Goal: Information Seeking & Learning: Learn about a topic

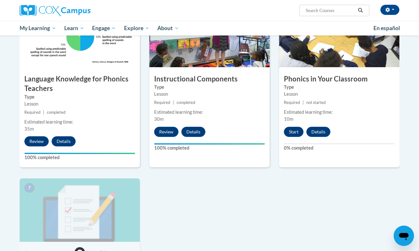
scroll to position [327, 0]
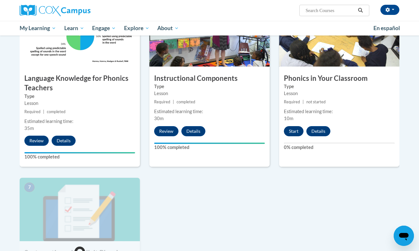
click at [299, 128] on button "Start" at bounding box center [294, 131] width 20 height 10
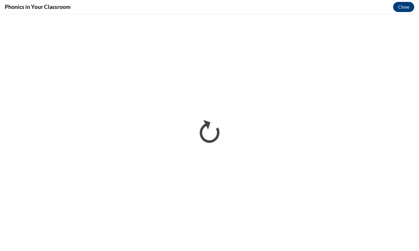
scroll to position [0, 0]
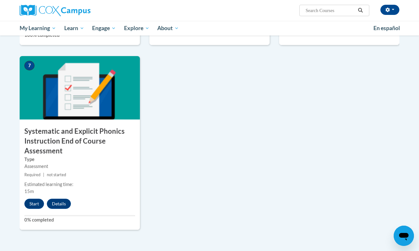
scroll to position [450, 0]
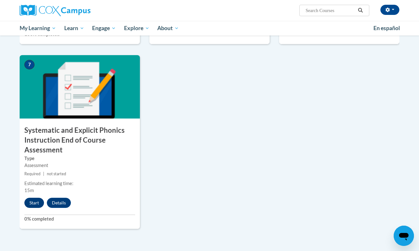
click at [34, 203] on button "Start" at bounding box center [34, 202] width 20 height 10
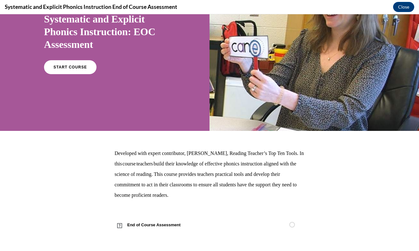
scroll to position [58, 0]
click at [61, 71] on link "START COURSE" at bounding box center [70, 67] width 55 height 15
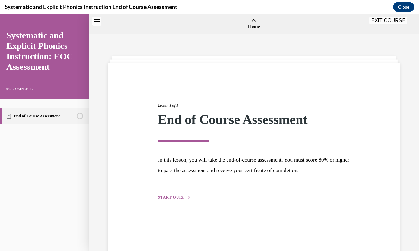
scroll to position [20, 0]
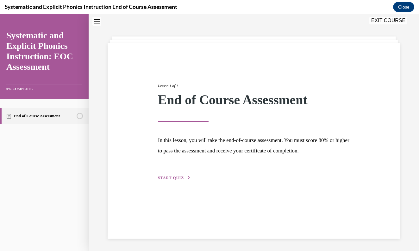
click at [177, 174] on div "Lesson 1 of 1 End of Course Assessment In this lesson, you will take the end-of…" at bounding box center [253, 124] width 201 height 113
click at [176, 177] on span "START QUIZ" at bounding box center [171, 177] width 26 height 4
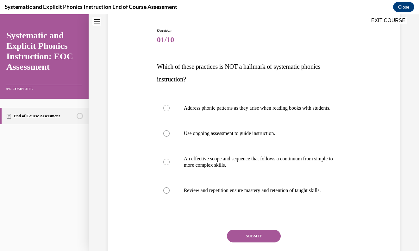
scroll to position [65, 0]
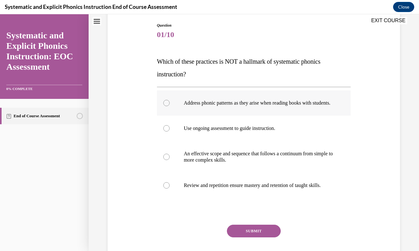
click at [165, 105] on div at bounding box center [166, 103] width 6 height 6
click at [252, 236] on button "SUBMIT" at bounding box center [254, 230] width 54 height 13
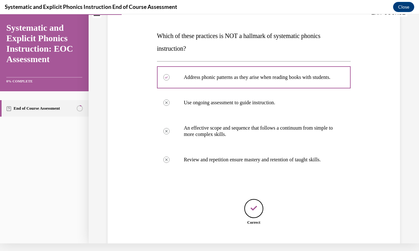
scroll to position [122, 0]
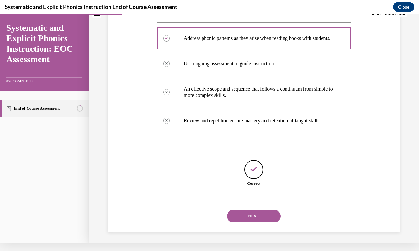
click at [256, 212] on button "NEXT" at bounding box center [254, 215] width 54 height 13
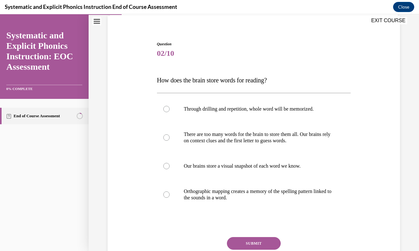
scroll to position [49, 0]
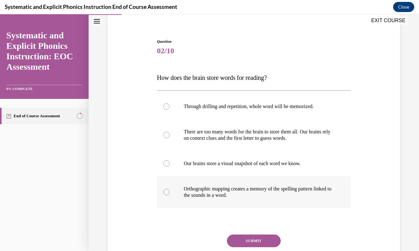
click at [166, 193] on div at bounding box center [166, 192] width 6 height 6
click at [253, 245] on button "SUBMIT" at bounding box center [254, 240] width 54 height 13
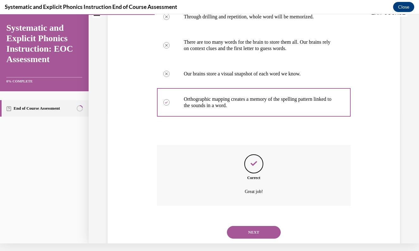
scroll to position [141, 0]
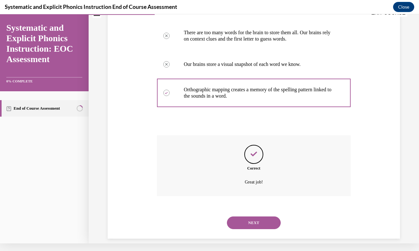
click at [244, 218] on button "NEXT" at bounding box center [254, 222] width 54 height 13
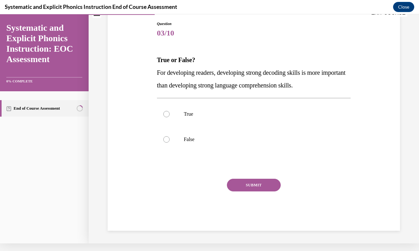
scroll to position [0, 0]
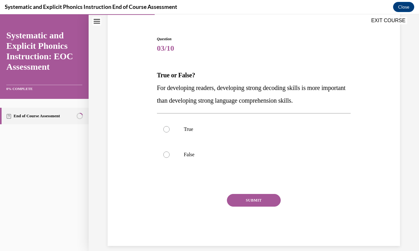
click at [165, 206] on div "SUBMIT" at bounding box center [254, 210] width 194 height 32
click at [168, 206] on div "SUBMIT" at bounding box center [254, 210] width 194 height 32
click at [165, 205] on div "SUBMIT" at bounding box center [254, 210] width 194 height 32
click at [162, 206] on div "SUBMIT" at bounding box center [254, 210] width 194 height 32
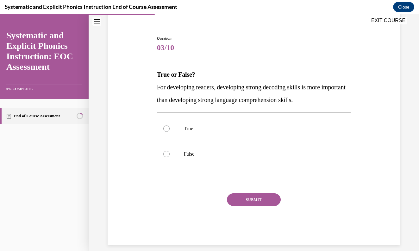
scroll to position [52, 0]
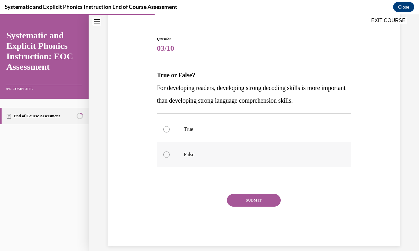
click at [169, 154] on div at bounding box center [166, 154] width 6 height 6
click at [239, 198] on button "SUBMIT" at bounding box center [254, 200] width 54 height 13
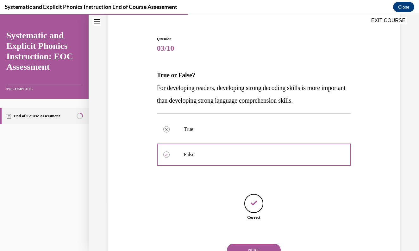
scroll to position [72, 0]
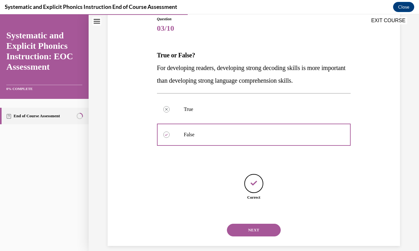
click at [253, 223] on button "NEXT" at bounding box center [254, 229] width 54 height 13
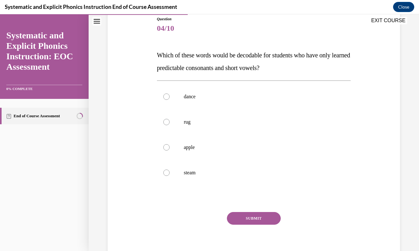
scroll to position [68, 0]
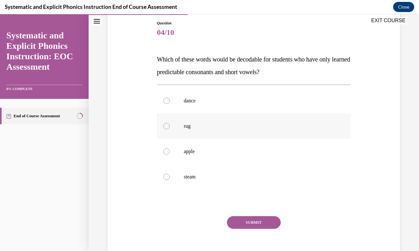
click at [168, 121] on div at bounding box center [254, 125] width 194 height 25
click at [261, 219] on button "SUBMIT" at bounding box center [254, 222] width 54 height 13
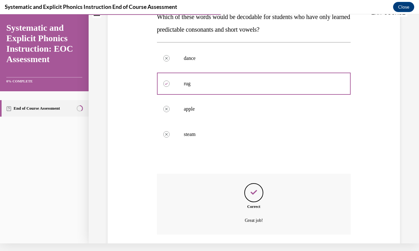
scroll to position [141, 0]
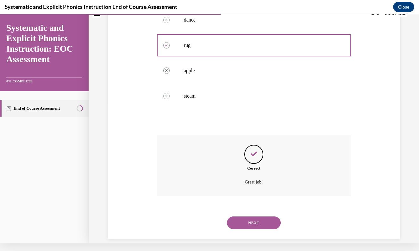
click at [259, 216] on button "NEXT" at bounding box center [254, 222] width 54 height 13
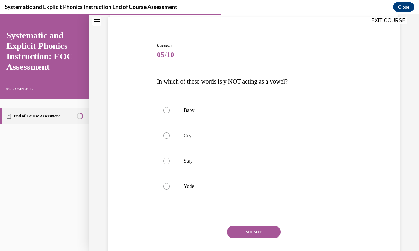
scroll to position [46, 0]
click at [191, 186] on p "Yodel" at bounding box center [259, 185] width 151 height 6
click at [239, 227] on button "SUBMIT" at bounding box center [254, 231] width 54 height 13
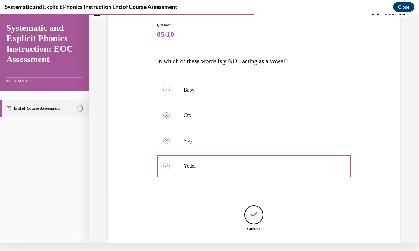
scroll to position [97, 0]
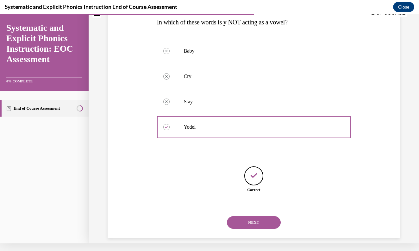
click at [255, 218] on button "NEXT" at bounding box center [254, 222] width 54 height 13
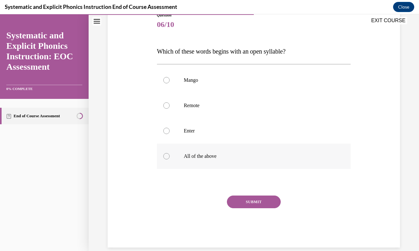
click at [169, 156] on div at bounding box center [166, 156] width 6 height 6
click at [242, 205] on button "SUBMIT" at bounding box center [254, 201] width 54 height 13
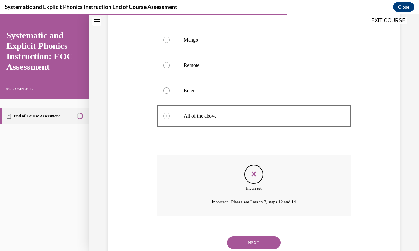
scroll to position [109, 0]
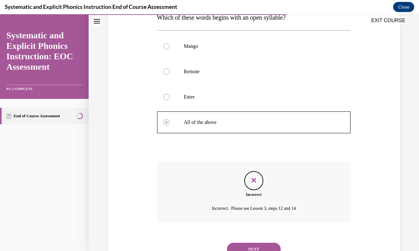
click at [257, 242] on button "NEXT" at bounding box center [254, 248] width 54 height 13
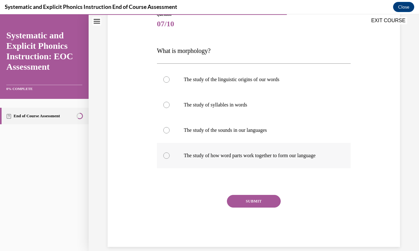
click at [165, 167] on div at bounding box center [254, 155] width 194 height 25
click at [260, 209] on div "SUBMIT" at bounding box center [254, 211] width 194 height 32
click at [254, 206] on button "SUBMIT" at bounding box center [254, 201] width 54 height 13
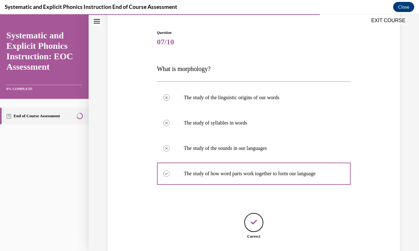
scroll to position [97, 0]
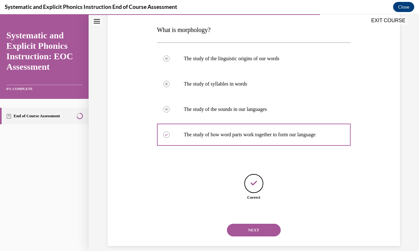
click at [254, 227] on button "NEXT" at bounding box center [254, 229] width 54 height 13
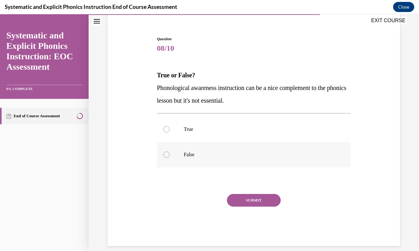
click at [167, 156] on div at bounding box center [166, 154] width 6 height 6
click at [246, 199] on button "SUBMIT" at bounding box center [254, 200] width 54 height 13
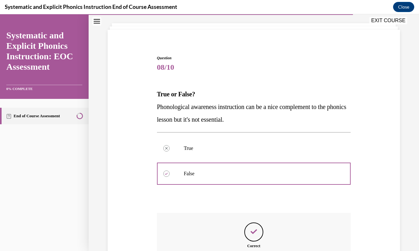
scroll to position [103, 0]
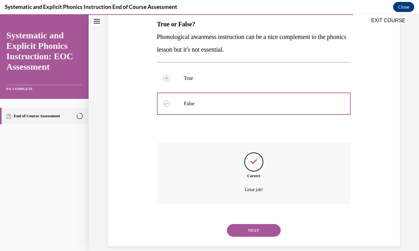
click at [250, 224] on button "NEXT" at bounding box center [254, 230] width 54 height 13
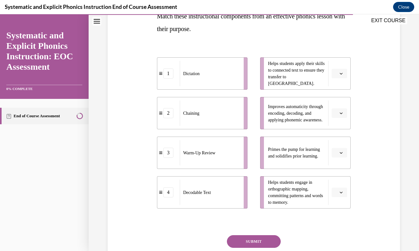
scroll to position [109, 0]
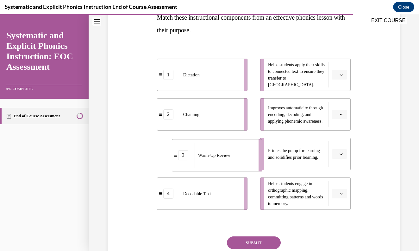
drag, startPoint x: 244, startPoint y: 157, endPoint x: 258, endPoint y: 158, distance: 14.3
click at [258, 158] on li "3 Warm-Up Review" at bounding box center [217, 155] width 90 height 32
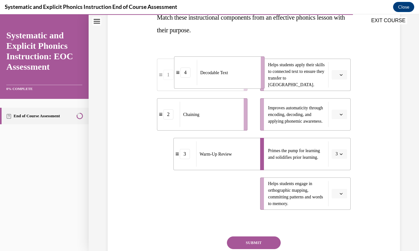
drag, startPoint x: 217, startPoint y: 190, endPoint x: 234, endPoint y: 70, distance: 122.0
click at [234, 70] on div "Decodable Text" at bounding box center [227, 72] width 60 height 25
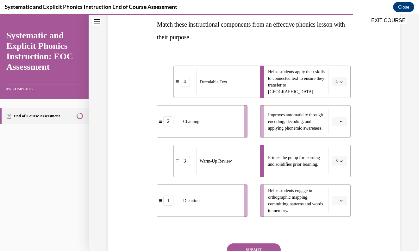
scroll to position [100, 0]
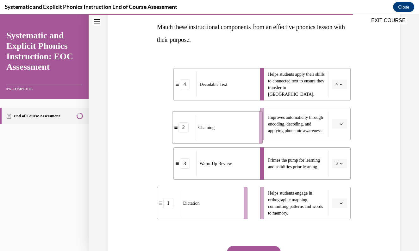
drag, startPoint x: 244, startPoint y: 120, endPoint x: 258, endPoint y: 122, distance: 14.4
click at [258, 122] on li "2 Chaining" at bounding box center [217, 127] width 90 height 32
click at [250, 206] on ul "4 Decodable Text 2 Chaining 3 Warm-Up Review 1 Dictation" at bounding box center [205, 143] width 97 height 151
drag, startPoint x: 245, startPoint y: 205, endPoint x: 258, endPoint y: 205, distance: 13.3
click at [259, 205] on li "1 Dictation" at bounding box center [216, 203] width 90 height 32
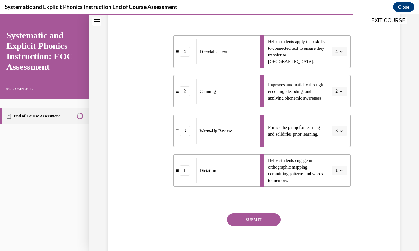
click at [258, 221] on button "SUBMIT" at bounding box center [254, 219] width 54 height 13
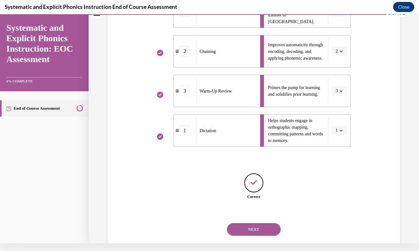
scroll to position [171, 0]
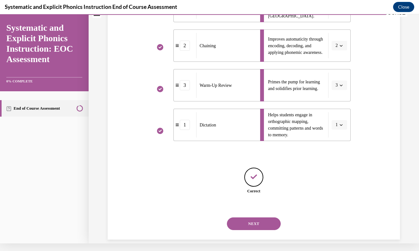
click at [258, 218] on button "NEXT" at bounding box center [254, 223] width 54 height 13
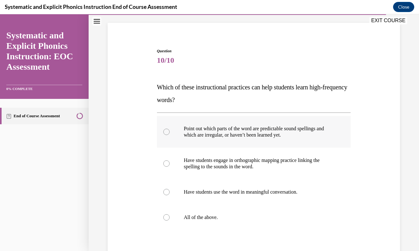
scroll to position [48, 0]
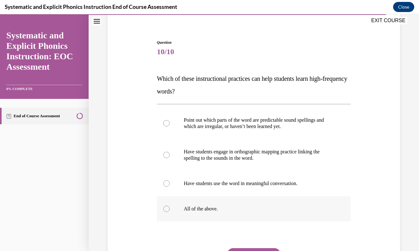
click at [168, 209] on div at bounding box center [166, 208] width 6 height 6
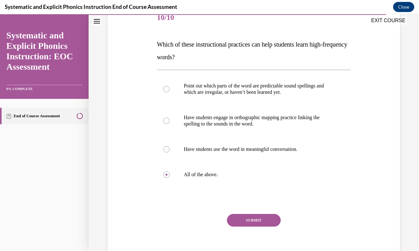
click at [251, 220] on button "SUBMIT" at bounding box center [254, 220] width 54 height 13
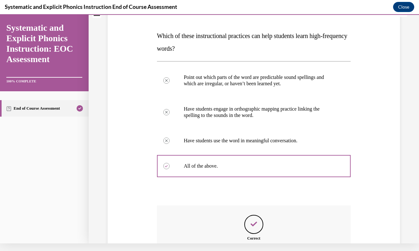
scroll to position [153, 0]
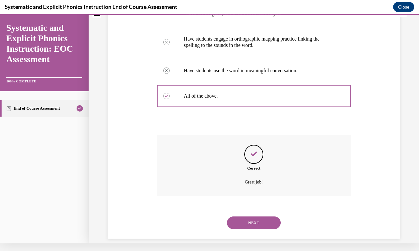
click at [261, 216] on button "NEXT" at bounding box center [254, 222] width 54 height 13
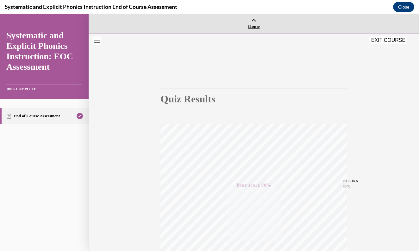
scroll to position [0, 0]
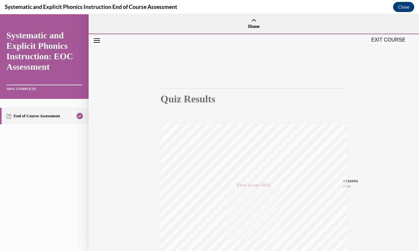
click at [392, 37] on button "EXIT COURSE" at bounding box center [388, 40] width 38 height 8
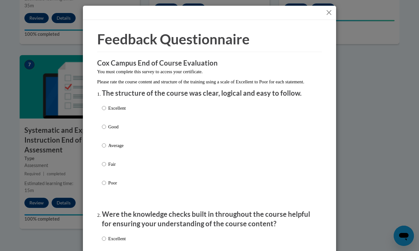
click at [329, 11] on button "Close" at bounding box center [329, 13] width 8 height 8
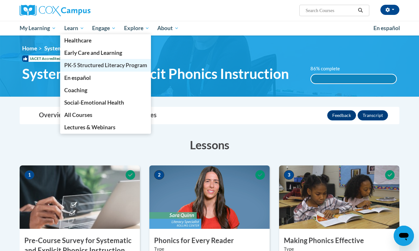
click at [78, 65] on span "PK-5 Structured Literacy Program" at bounding box center [105, 65] width 83 height 7
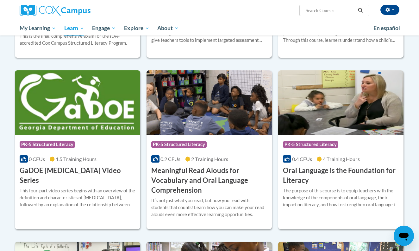
scroll to position [326, 0]
